Goal: Task Accomplishment & Management: Use online tool/utility

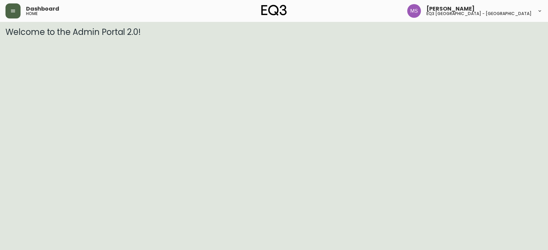
click at [10, 12] on button "button" at bounding box center [12, 10] width 15 height 15
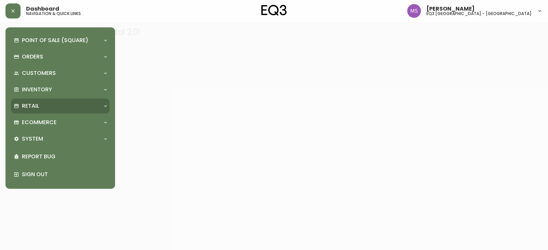
click at [36, 107] on p "Retail" at bounding box center [30, 106] width 17 height 8
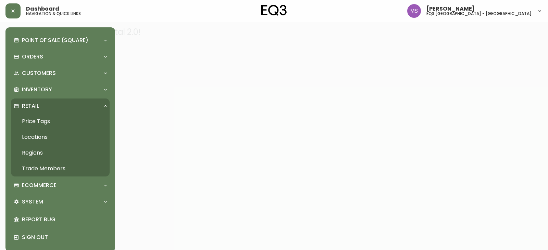
click at [41, 122] on link "Price Tags" at bounding box center [60, 122] width 99 height 16
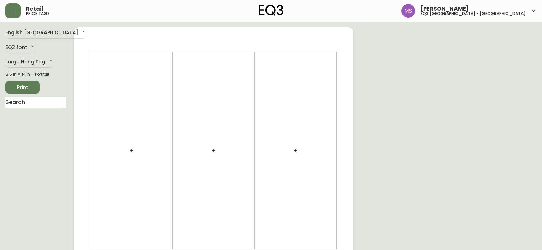
click at [133, 148] on icon "button" at bounding box center [131, 150] width 5 height 5
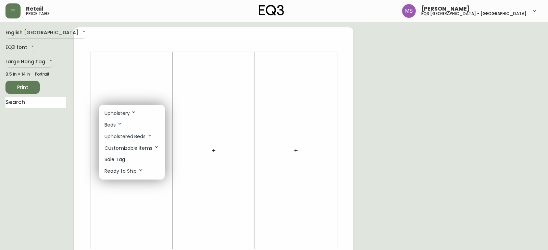
click at [120, 157] on p "Sale Tag" at bounding box center [114, 159] width 21 height 7
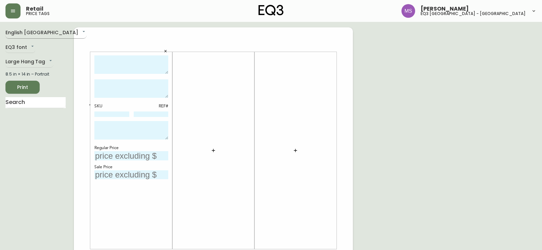
click at [41, 34] on body "Retail price tags [PERSON_NAME] eq3 [GEOGRAPHIC_DATA] - st laurent English [GEO…" at bounding box center [271, 243] width 542 height 487
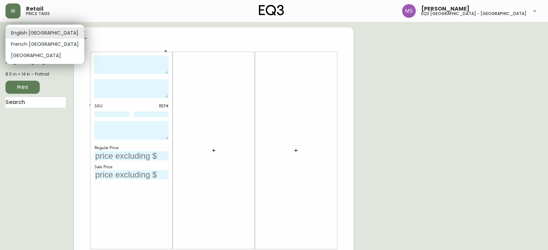
click at [38, 44] on li "French [GEOGRAPHIC_DATA]" at bounding box center [44, 44] width 79 height 11
type input "fr_CA"
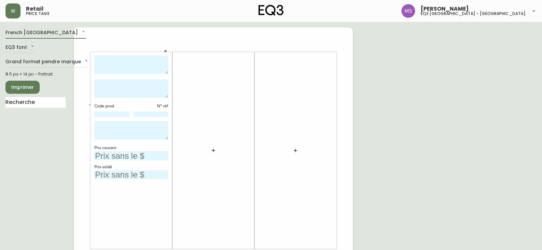
click at [105, 63] on textarea at bounding box center [131, 64] width 74 height 19
type textarea "EVE"
click at [102, 82] on textarea at bounding box center [131, 88] width 74 height 18
type textarea "LIT DE JOUR REIN BASALT"
drag, startPoint x: 115, startPoint y: 114, endPoint x: 119, endPoint y: 114, distance: 4.5
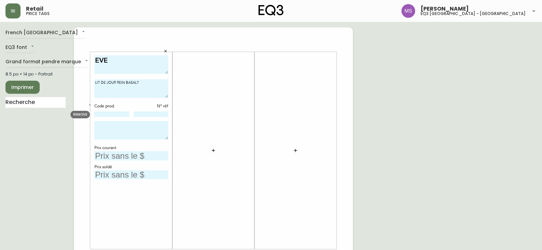
click at [115, 114] on input at bounding box center [111, 114] width 35 height 5
paste input "37127-54"
type input "37127-54"
click at [123, 154] on input "text" at bounding box center [131, 155] width 74 height 9
type input "3199$"
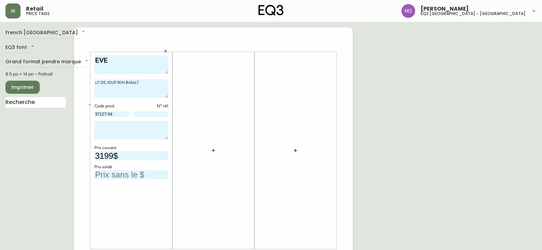
click at [117, 64] on textarea "EVE" at bounding box center [131, 64] width 74 height 19
type textarea "EVE -40%"
click at [122, 171] on input "text" at bounding box center [131, 174] width 74 height 9
type input "1919$"
click at [151, 112] on input at bounding box center [151, 114] width 35 height 5
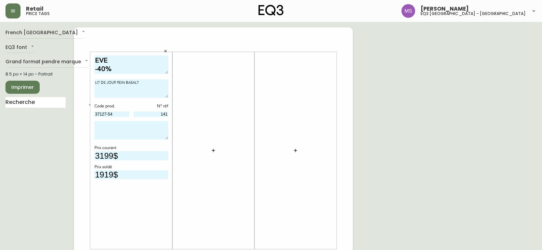
type input "141"
type textarea "MODELE DE PLANCHER VENDU TEL QUEL VENTE FINALE"
click at [151, 84] on textarea "LIT DE JOUR REIN BASALT" at bounding box center [131, 88] width 74 height 18
type textarea "LIT DE JOUR REIN BASALT * peut partir maintenant *"
click at [38, 83] on button "Imprimer" at bounding box center [22, 87] width 34 height 13
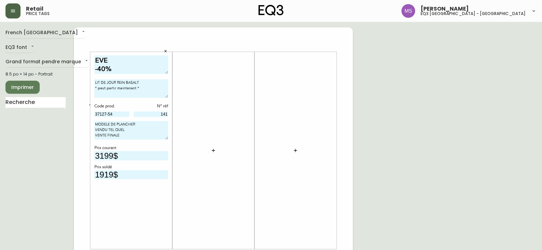
click at [12, 12] on icon "button" at bounding box center [12, 10] width 5 height 5
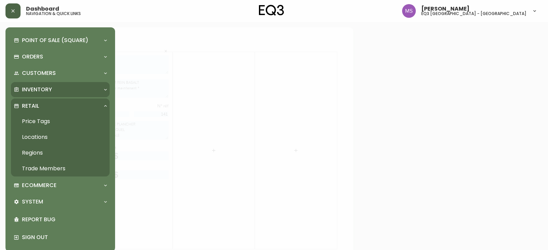
click at [44, 88] on p "Inventory" at bounding box center [37, 90] width 30 height 8
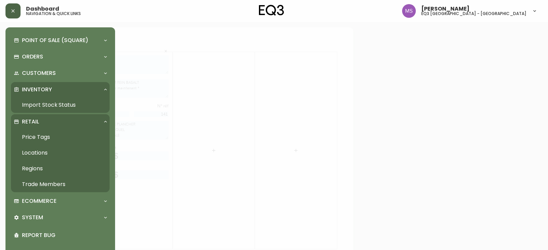
click at [47, 103] on link "Import Stock Status" at bounding box center [60, 105] width 99 height 16
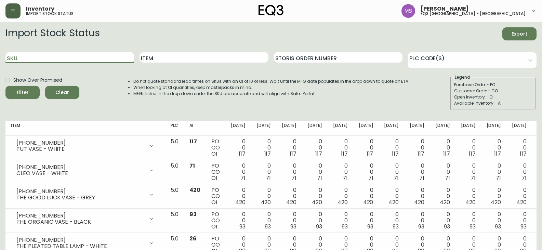
click at [28, 59] on input "SKU" at bounding box center [69, 57] width 129 height 11
paste input "[PHONE_NUMBER]"
type input "[PHONE_NUMBER]"
click at [5, 86] on button "Filter" at bounding box center [22, 92] width 34 height 13
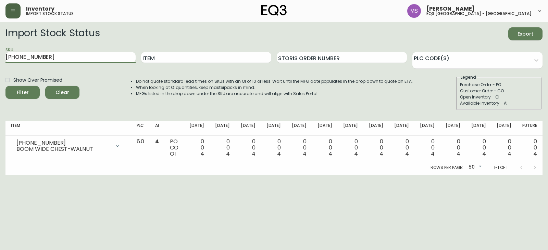
drag, startPoint x: 48, startPoint y: 56, endPoint x: 0, endPoint y: 58, distance: 48.3
click at [0, 58] on main "Import Stock Status Export SKU [PHONE_NUMBER] Item Storis Order Number PLC Code…" at bounding box center [274, 98] width 548 height 153
paste input "[PHONE_NUMBER]"
type input "[PHONE_NUMBER]"
click at [5, 86] on button "Filter" at bounding box center [22, 92] width 34 height 13
